Goal: Task Accomplishment & Management: Complete application form

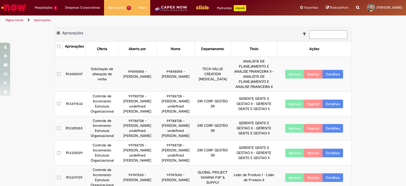
click at [78, 67] on td "R13458927" at bounding box center [74, 74] width 23 height 35
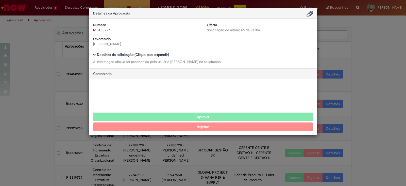
click at [94, 53] on span "Ambev Approval Modal" at bounding box center [94, 54] width 3 height 3
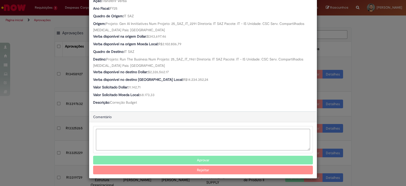
scroll to position [175, 0]
click at [186, 159] on button "Aprovar" at bounding box center [203, 160] width 220 height 9
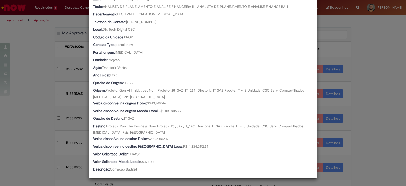
click at [393, 109] on div "Detalhes da Aprovação Número R13458927 Oferta Solicitação de alteração de verba…" at bounding box center [203, 93] width 406 height 186
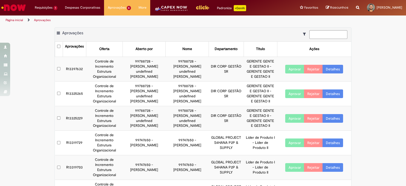
click at [40, 111] on div "Exportar como PDF Exportar como Excel Exportar como CSV Aprovações Aprovações O…" at bounding box center [203, 125] width 406 height 196
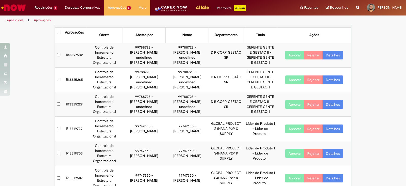
scroll to position [22, 0]
